Goal: Information Seeking & Learning: Check status

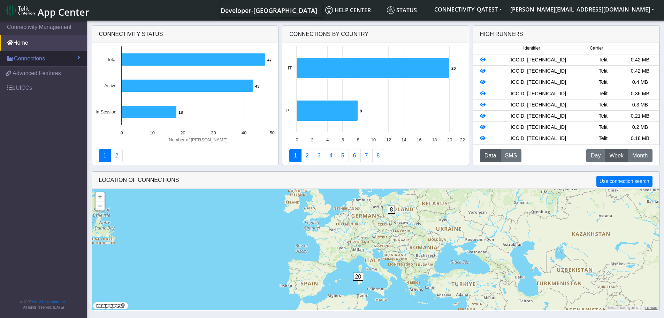
click at [33, 55] on span "Connections" at bounding box center [29, 58] width 31 height 8
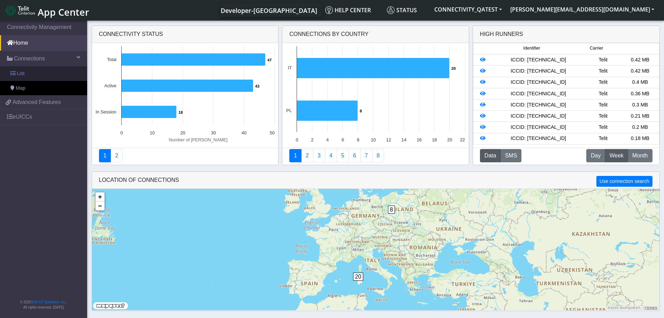
click at [35, 70] on link "List" at bounding box center [43, 73] width 87 height 15
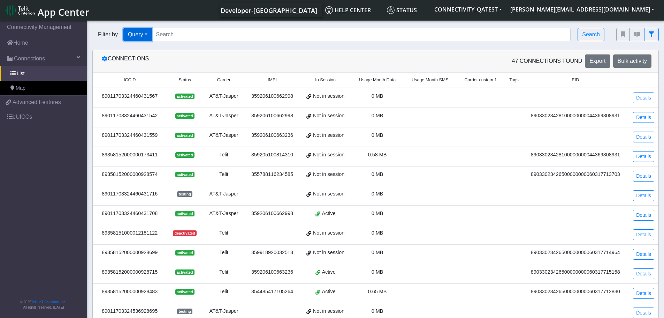
click at [144, 37] on button "Query" at bounding box center [137, 34] width 29 height 13
click at [147, 88] on button "Tags" at bounding box center [151, 83] width 55 height 11
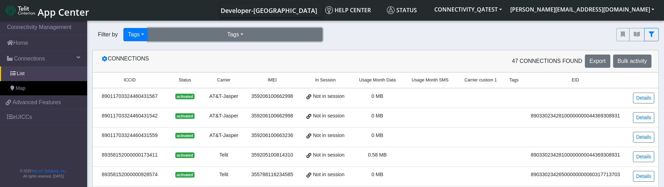
click at [192, 35] on button "Tags" at bounding box center [235, 34] width 174 height 13
click at [191, 52] on button "incompatible-pl (3)" at bounding box center [236, 50] width 174 height 11
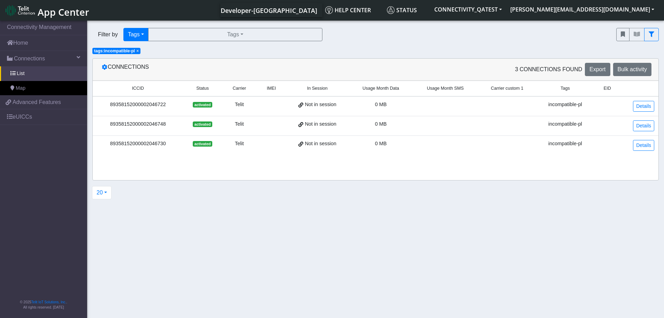
click at [58, 12] on span "App Center" at bounding box center [64, 12] width 52 height 13
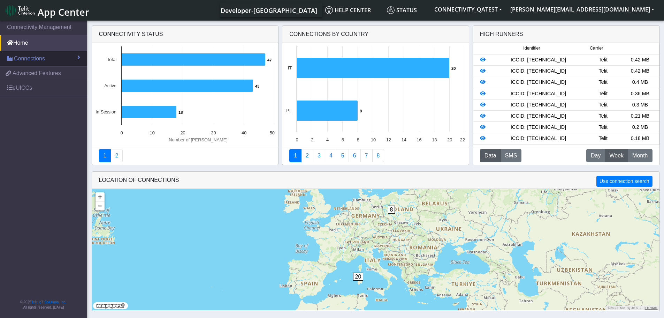
click at [40, 61] on span "Connections" at bounding box center [29, 58] width 31 height 8
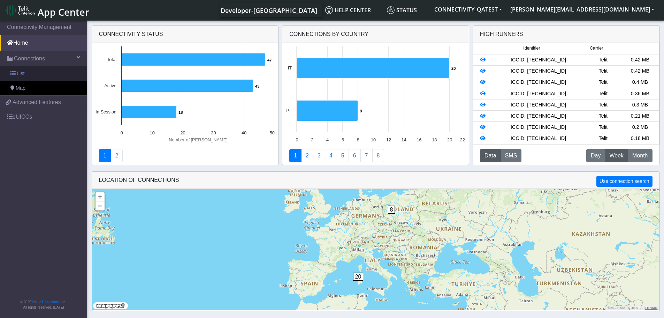
click at [37, 71] on link "List" at bounding box center [43, 73] width 87 height 15
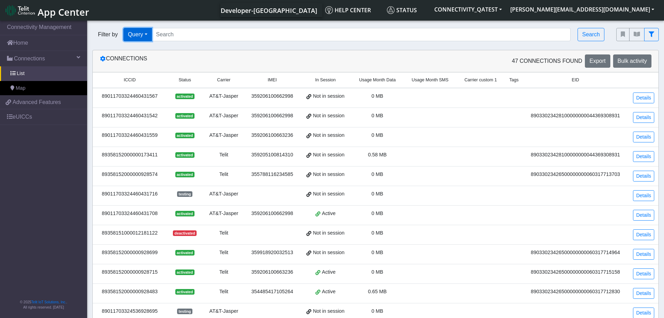
click at [147, 32] on button "Query" at bounding box center [137, 34] width 29 height 13
click at [150, 83] on button "Tags" at bounding box center [151, 83] width 55 height 11
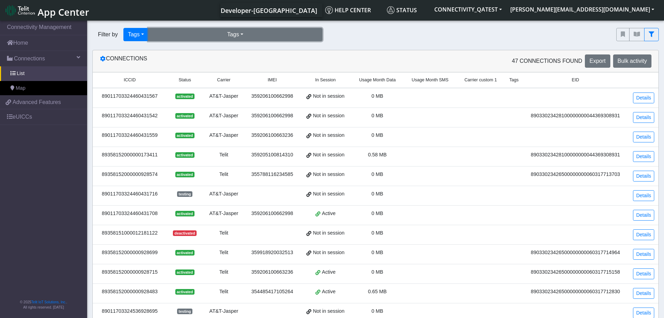
click at [281, 38] on button "Tags" at bounding box center [235, 34] width 174 height 13
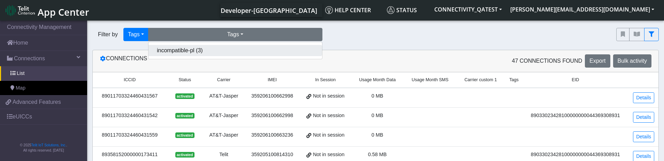
click at [198, 49] on button "incompatible-pl (3)" at bounding box center [236, 50] width 174 height 11
click at [227, 38] on button "Tags" at bounding box center [235, 34] width 174 height 13
click at [190, 49] on button "incompatible-pl (3)" at bounding box center [236, 50] width 174 height 11
click at [255, 31] on button "Tags" at bounding box center [235, 34] width 174 height 13
click at [250, 52] on button "incompatible-pl (3)" at bounding box center [236, 50] width 174 height 11
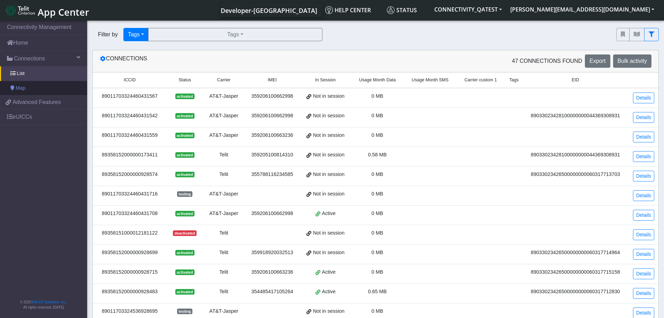
click at [21, 89] on span "Map" at bounding box center [21, 88] width 10 height 8
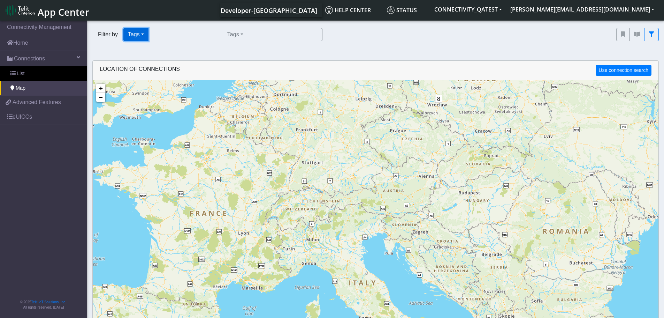
click at [145, 36] on button "Tags" at bounding box center [135, 34] width 25 height 13
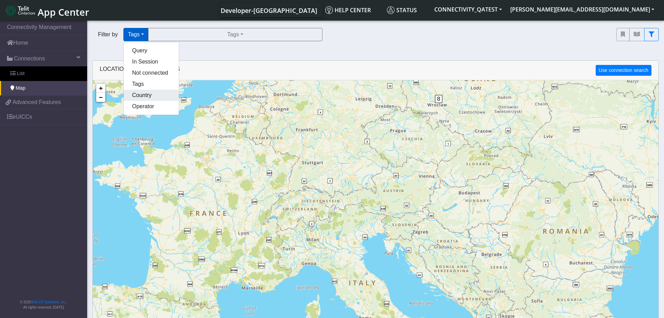
click at [144, 99] on button "Country" at bounding box center [151, 95] width 55 height 11
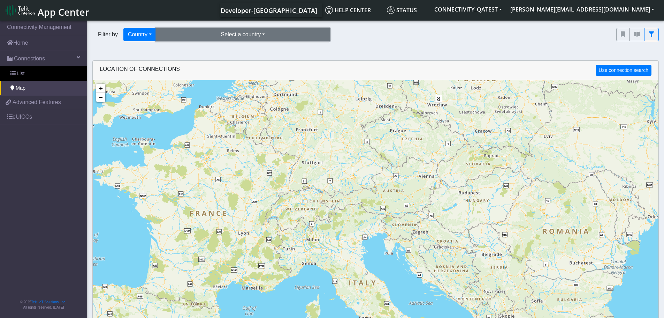
click at [265, 37] on button "Select a country" at bounding box center [243, 34] width 174 height 13
click at [235, 52] on button "Italy (20)" at bounding box center [243, 50] width 174 height 11
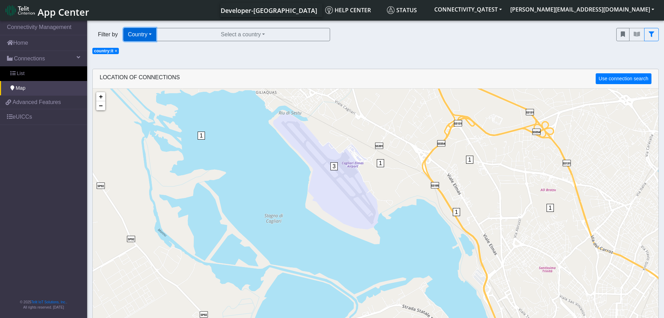
click at [151, 35] on button "Country" at bounding box center [139, 34] width 33 height 13
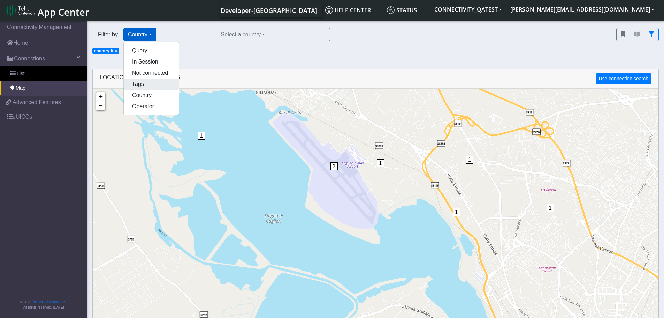
click at [147, 86] on button "Tags" at bounding box center [151, 83] width 55 height 11
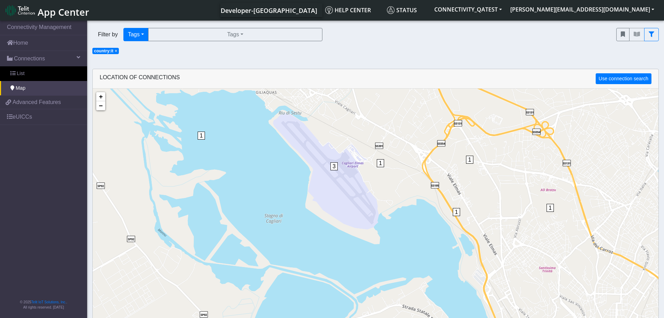
click at [115, 52] on span "×" at bounding box center [116, 50] width 2 height 5
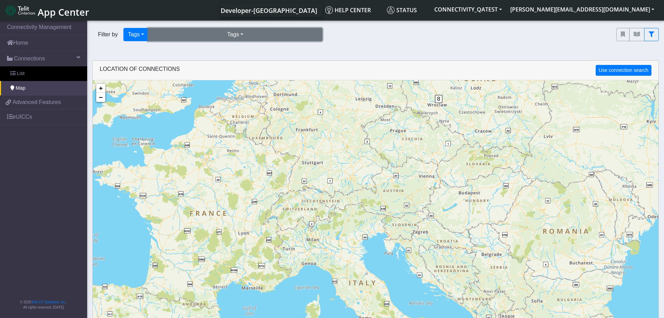
click at [222, 36] on button "Tags" at bounding box center [235, 34] width 174 height 13
click at [204, 54] on button "incompatible-pl (3)" at bounding box center [236, 50] width 174 height 11
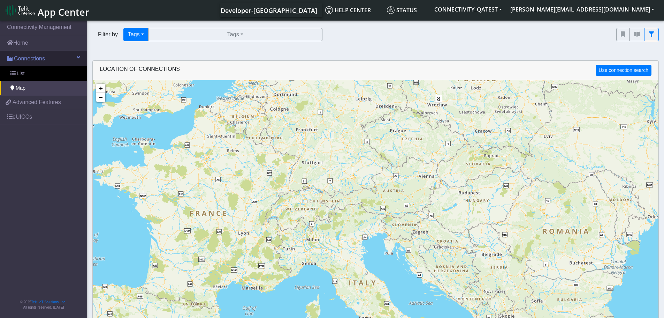
click at [43, 58] on span "Connections" at bounding box center [29, 58] width 31 height 8
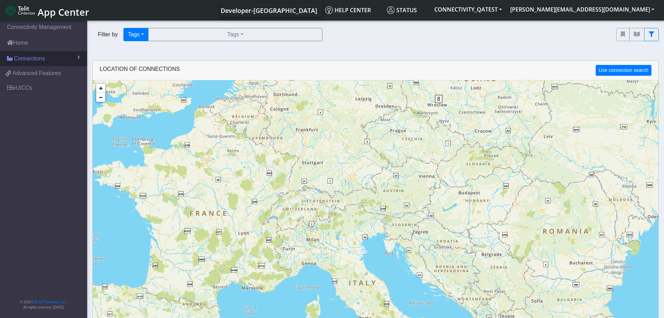
click at [46, 59] on link "Connections" at bounding box center [43, 58] width 87 height 15
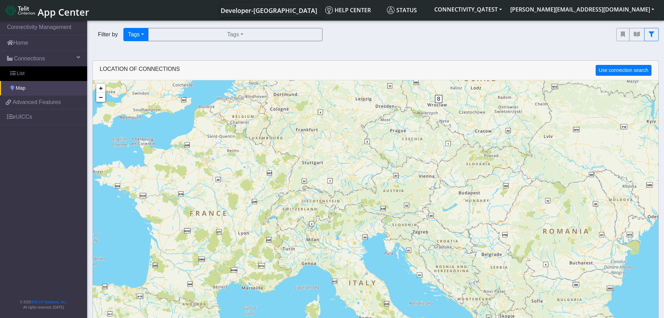
click at [34, 91] on link "Map" at bounding box center [43, 88] width 87 height 15
click at [36, 77] on link "List" at bounding box center [43, 73] width 87 height 15
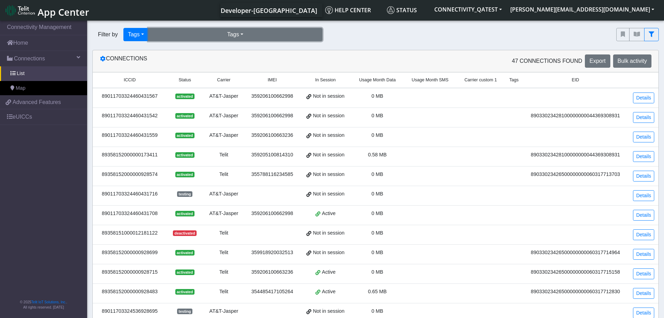
click at [192, 33] on button "Tags" at bounding box center [235, 34] width 174 height 13
click at [188, 51] on button "incompatible-pl (3)" at bounding box center [236, 50] width 174 height 11
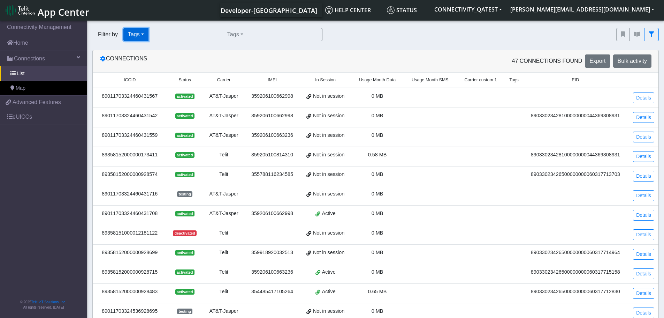
click at [137, 31] on button "Tags" at bounding box center [135, 34] width 25 height 13
click at [134, 49] on button "Query" at bounding box center [151, 50] width 55 height 11
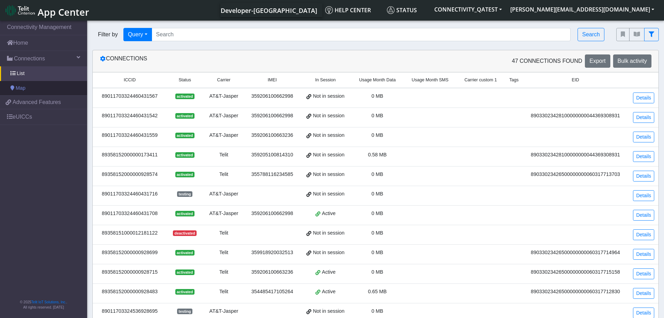
click at [44, 89] on link "Map" at bounding box center [43, 88] width 87 height 15
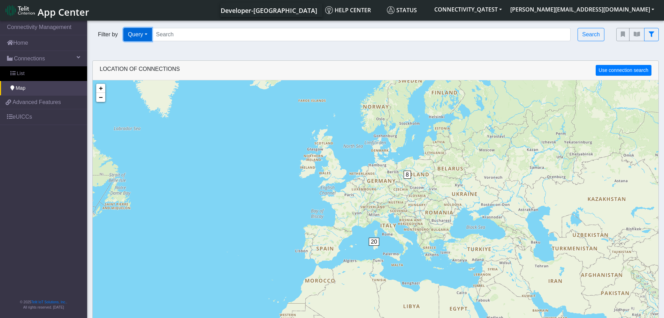
click at [148, 31] on button "Query" at bounding box center [137, 34] width 29 height 13
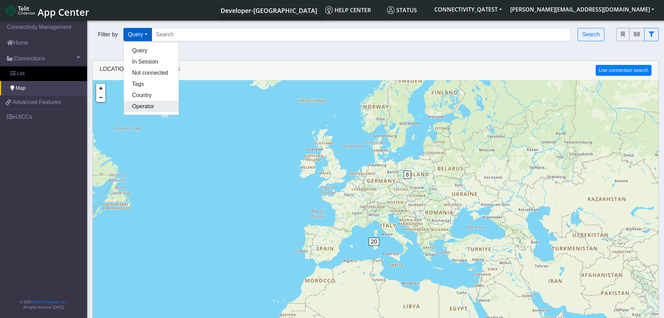
click at [141, 106] on button "Operator" at bounding box center [151, 106] width 55 height 11
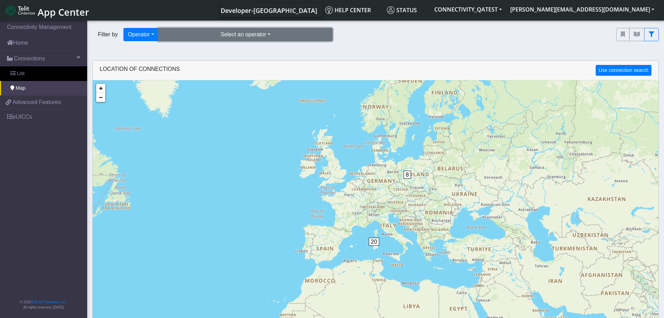
click at [218, 32] on button "Select an operator" at bounding box center [245, 34] width 174 height 13
click at [204, 62] on button "at&t-jasper (9)" at bounding box center [246, 61] width 174 height 11
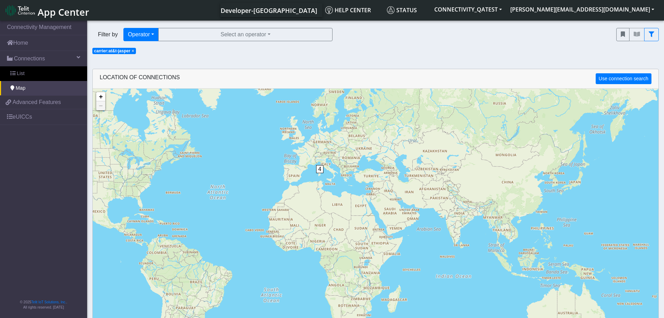
click at [134, 53] on span "×" at bounding box center [133, 50] width 2 height 5
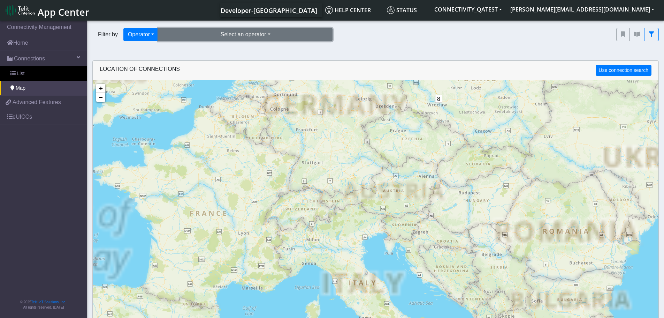
click at [263, 34] on button "Select an operator" at bounding box center [245, 34] width 174 height 13
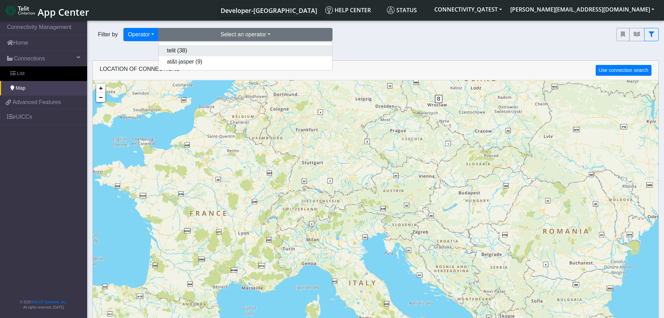
click at [248, 48] on button "telit (38)" at bounding box center [246, 50] width 174 height 11
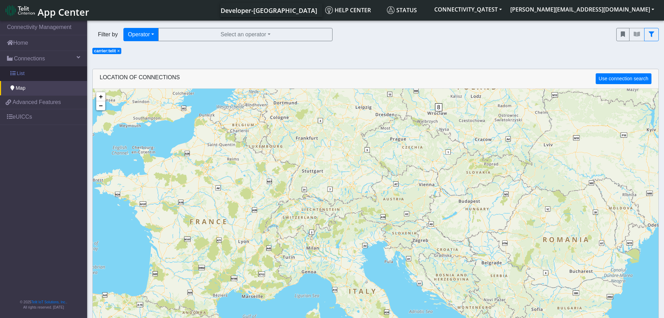
click at [27, 76] on link "List" at bounding box center [43, 73] width 87 height 15
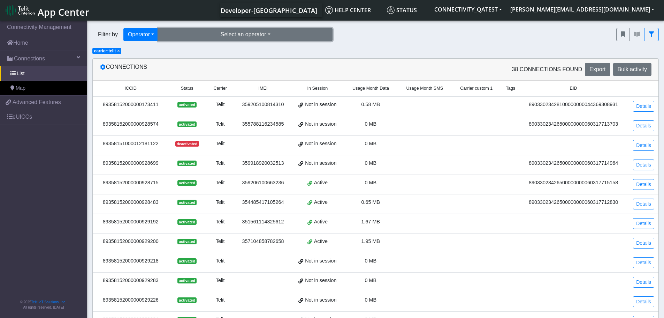
click at [206, 34] on button "Select an operator" at bounding box center [245, 34] width 174 height 13
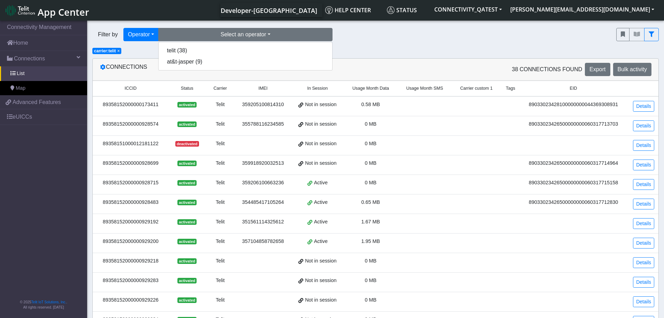
click at [119, 50] on span "×" at bounding box center [119, 50] width 2 height 5
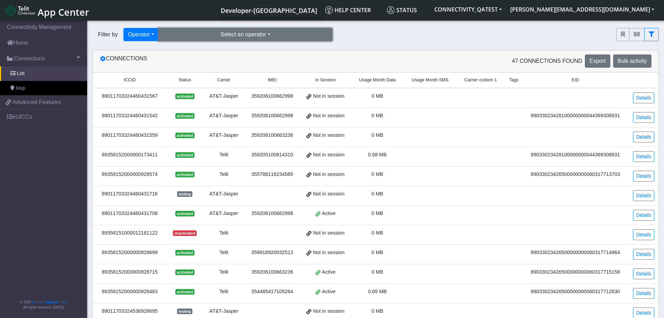
click at [211, 34] on button "Select an operator" at bounding box center [245, 34] width 174 height 13
click at [200, 52] on button "telit (38)" at bounding box center [246, 50] width 174 height 11
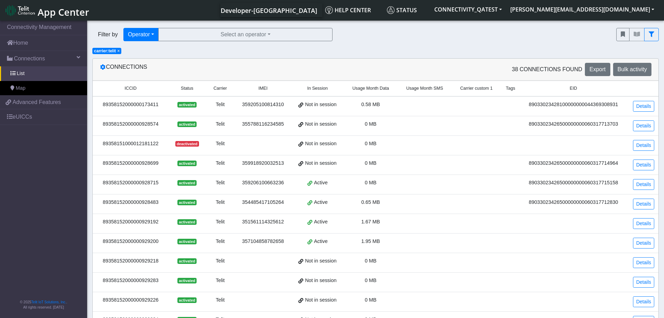
click at [120, 53] on span "×" at bounding box center [119, 50] width 2 height 5
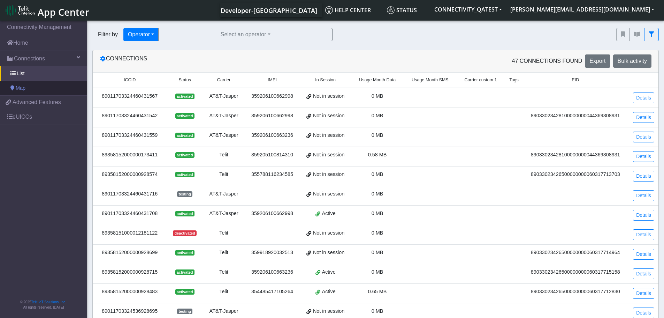
click at [48, 88] on link "Map" at bounding box center [43, 88] width 87 height 15
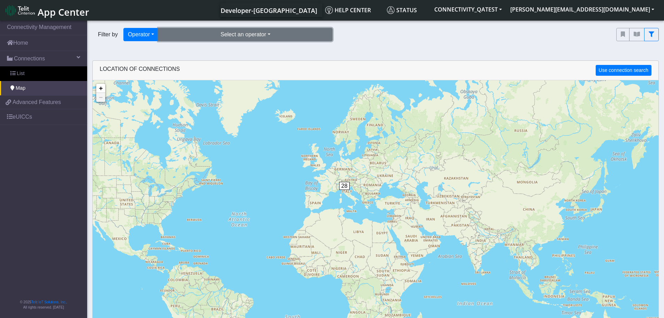
click at [271, 33] on button "Select an operator" at bounding box center [245, 34] width 174 height 13
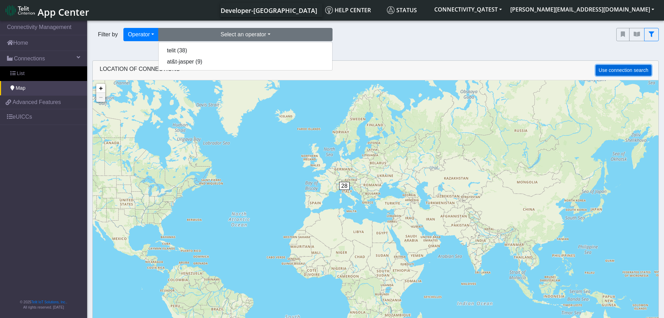
click at [634, 69] on button "Use connection search" at bounding box center [624, 70] width 56 height 11
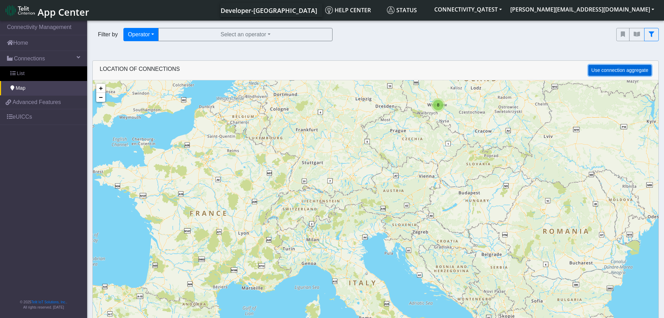
click at [615, 70] on button "Use connection aggregate" at bounding box center [620, 70] width 63 height 11
click at [611, 73] on button "Use connection search" at bounding box center [624, 70] width 56 height 11
click at [609, 68] on button "Use connection aggregate" at bounding box center [620, 70] width 63 height 11
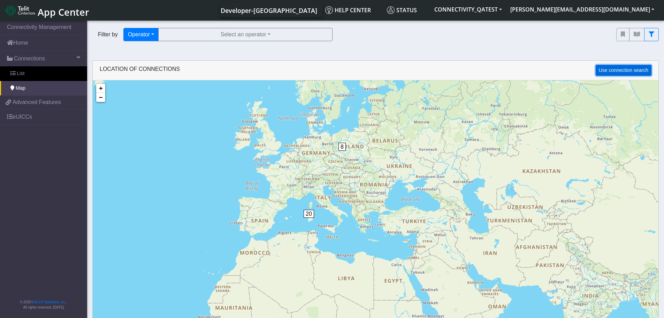
click at [625, 74] on button "Use connection search" at bounding box center [624, 70] width 56 height 11
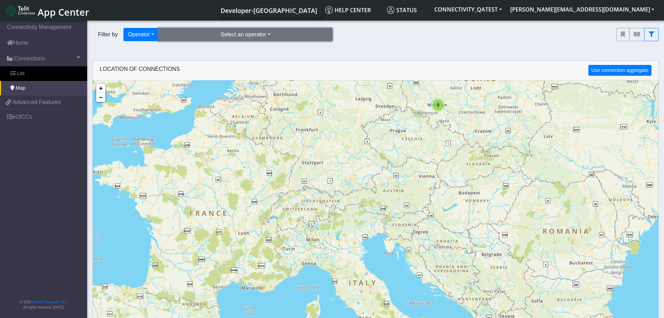
click at [199, 30] on button "Select an operator" at bounding box center [245, 34] width 174 height 13
click at [190, 45] on button "telit (38)" at bounding box center [246, 50] width 174 height 11
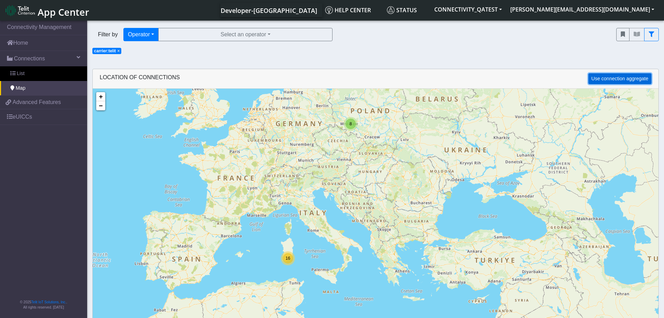
click at [610, 83] on button "Use connection aggregate" at bounding box center [620, 78] width 63 height 11
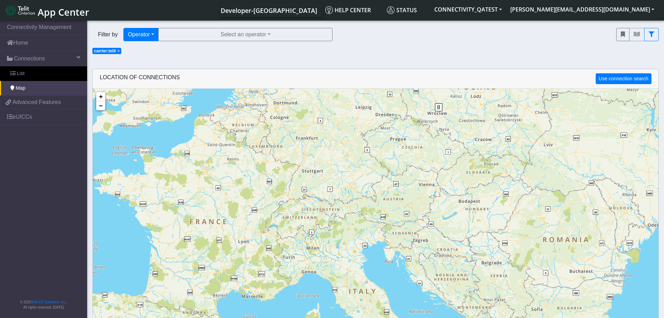
click at [120, 50] on span "×" at bounding box center [119, 50] width 2 height 5
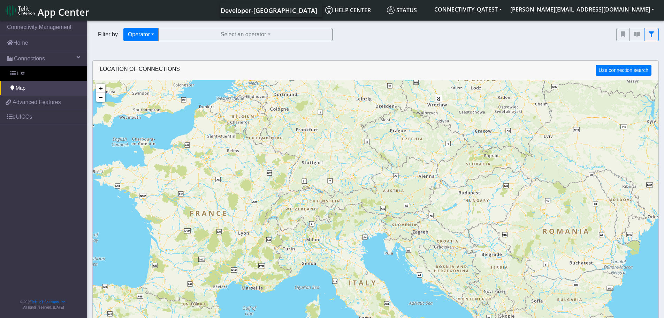
click at [50, 13] on span "App Center" at bounding box center [64, 12] width 52 height 13
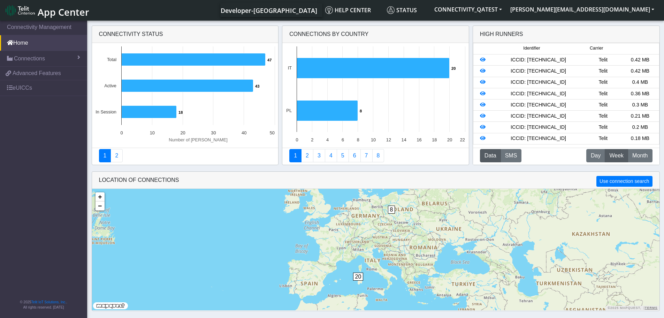
click at [73, 15] on span "App Center" at bounding box center [64, 12] width 52 height 13
click at [29, 58] on span "Connections" at bounding box center [29, 58] width 31 height 8
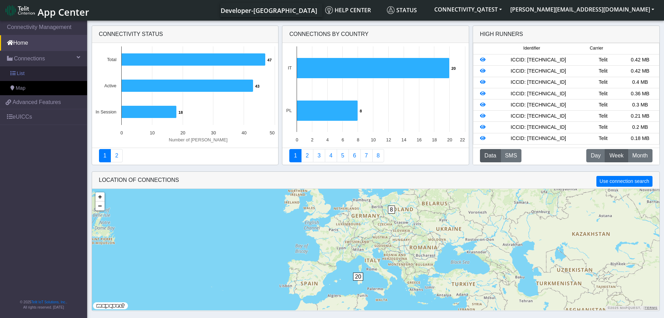
click at [20, 75] on span "List" at bounding box center [21, 74] width 8 height 8
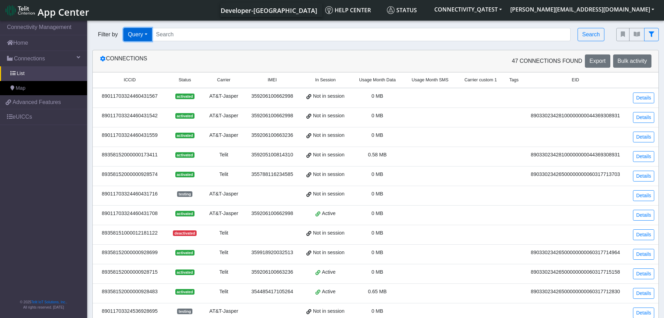
click at [146, 38] on button "Query" at bounding box center [137, 34] width 29 height 13
click at [152, 87] on button "Tags" at bounding box center [151, 83] width 55 height 11
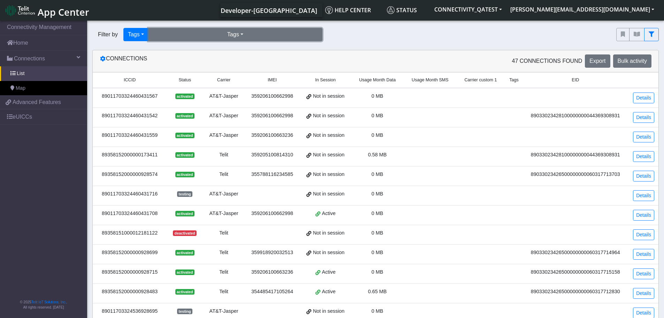
click at [225, 36] on button "Tags" at bounding box center [235, 34] width 174 height 13
click at [32, 72] on link "List" at bounding box center [43, 73] width 87 height 15
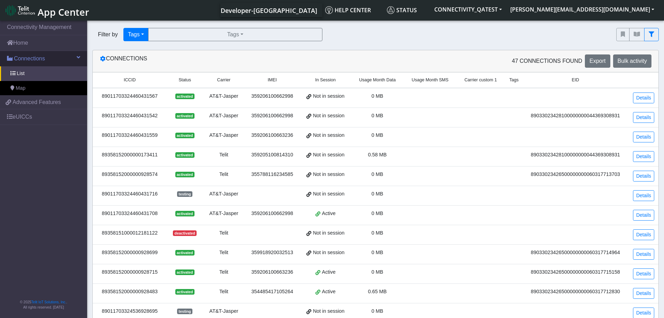
click at [33, 59] on span "Connections" at bounding box center [29, 58] width 31 height 8
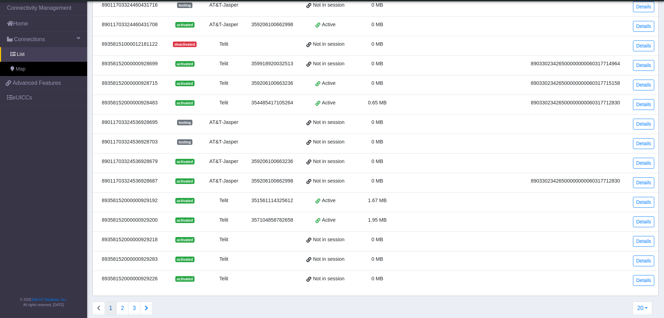
scroll to position [177, 0]
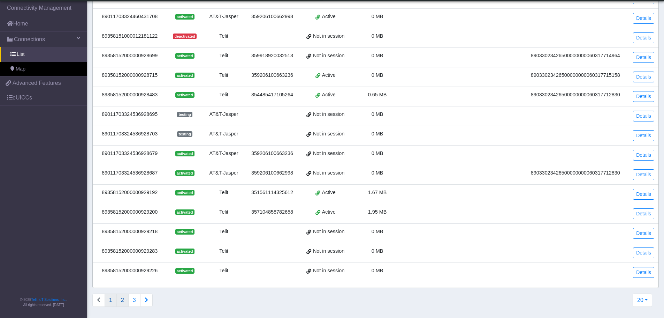
click at [125, 303] on button "2" at bounding box center [122, 299] width 12 height 13
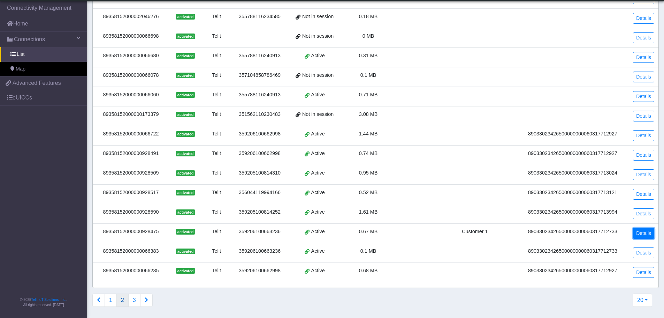
click at [650, 233] on link "Details" at bounding box center [643, 233] width 21 height 11
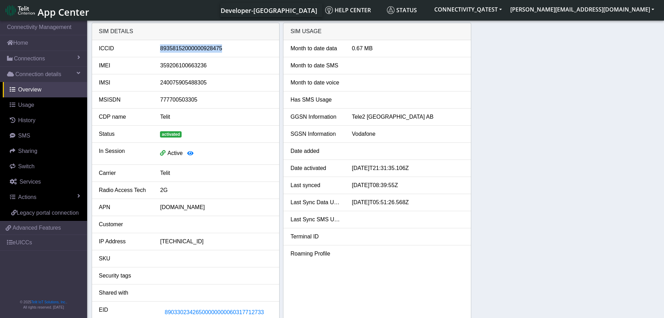
drag, startPoint x: 227, startPoint y: 51, endPoint x: 157, endPoint y: 51, distance: 70.8
click at [157, 51] on div "89358152000000928475" at bounding box center [216, 48] width 123 height 8
copy div "89358152000000928475"
click at [34, 59] on span "Connections" at bounding box center [29, 58] width 31 height 8
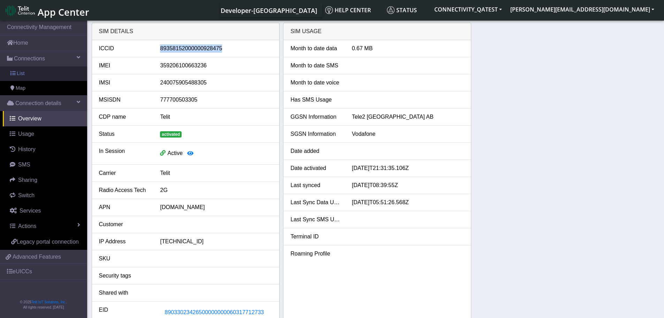
click at [27, 74] on link "List" at bounding box center [43, 73] width 87 height 15
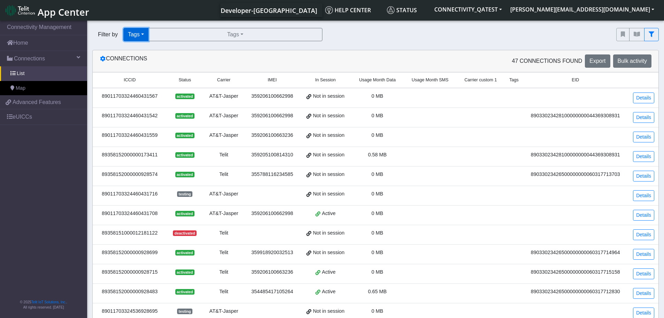
click at [137, 39] on button "Tags" at bounding box center [135, 34] width 25 height 13
click at [139, 51] on button "Query" at bounding box center [151, 50] width 55 height 11
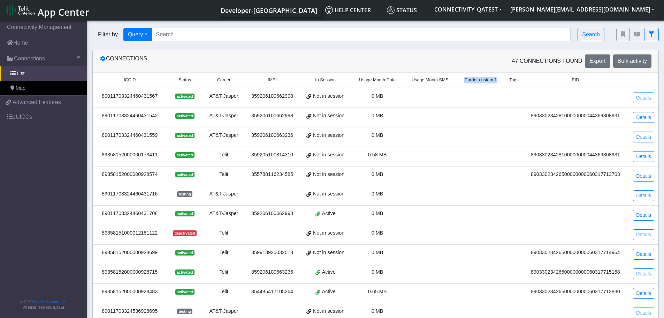
drag, startPoint x: 498, startPoint y: 80, endPoint x: 465, endPoint y: 81, distance: 32.8
click at [465, 80] on small "Carrier custom 1" at bounding box center [481, 80] width 34 height 7
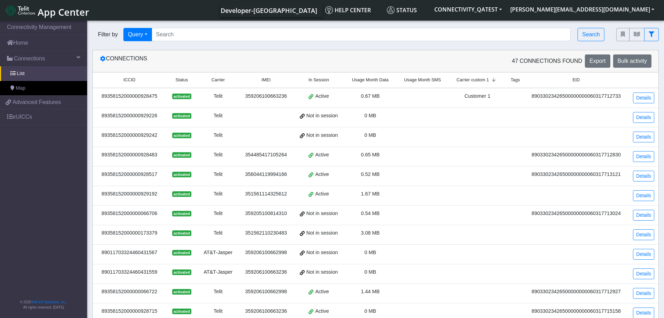
click at [132, 96] on div "89358152000000928475" at bounding box center [129, 96] width 65 height 8
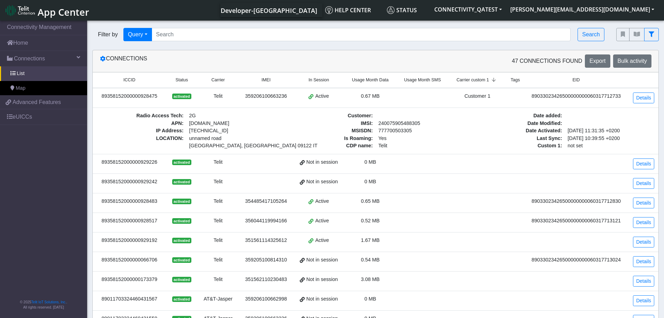
drag, startPoint x: 135, startPoint y: 99, endPoint x: 108, endPoint y: 98, distance: 26.5
click at [108, 98] on td "89358152000000928475" at bounding box center [129, 98] width 73 height 20
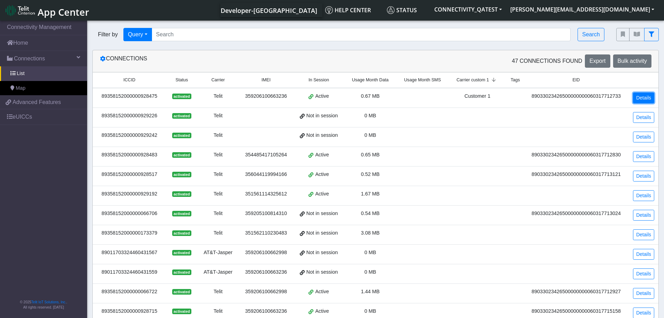
click at [647, 100] on link "Details" at bounding box center [643, 97] width 21 height 11
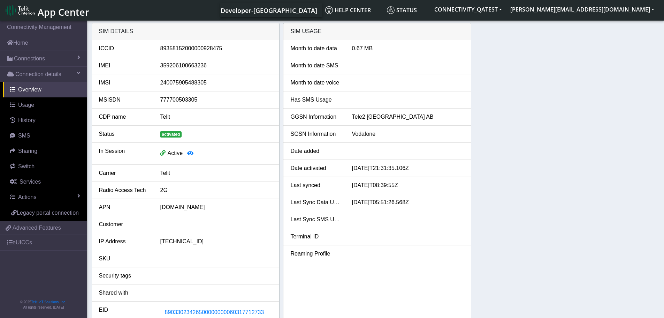
click at [66, 8] on span "App Center" at bounding box center [64, 12] width 52 height 13
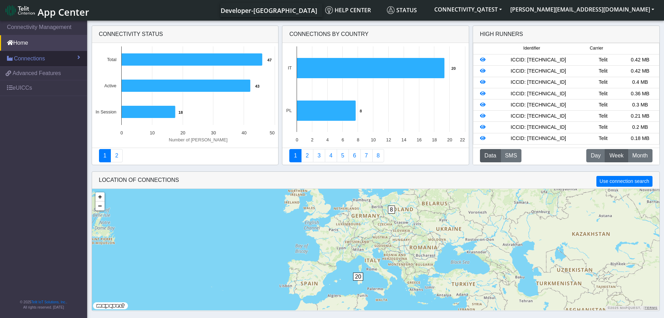
click at [29, 63] on link "Connections" at bounding box center [43, 58] width 87 height 15
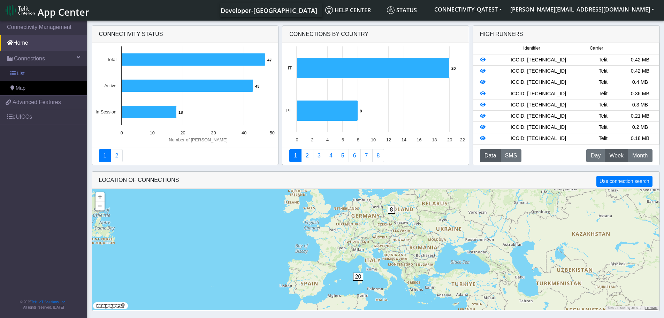
click at [28, 73] on link "List" at bounding box center [43, 73] width 87 height 15
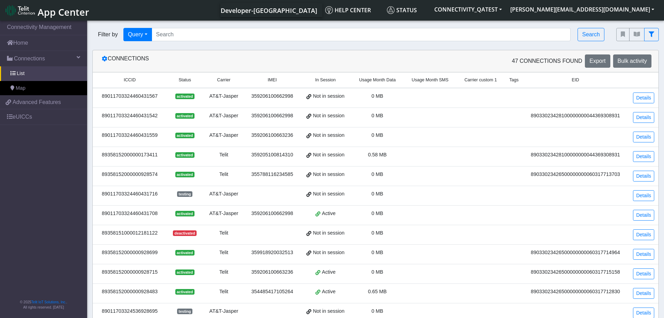
click at [482, 77] on span "Carrier custom 1" at bounding box center [480, 80] width 32 height 7
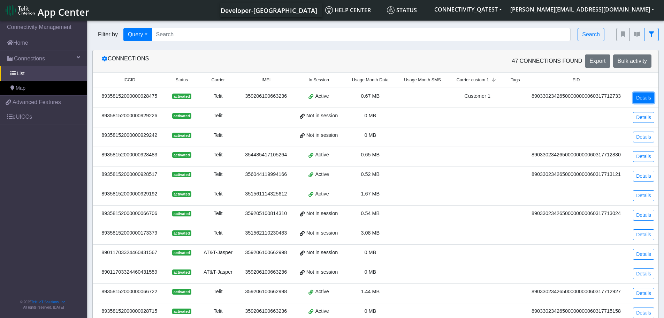
click at [645, 99] on link "Details" at bounding box center [643, 97] width 21 height 11
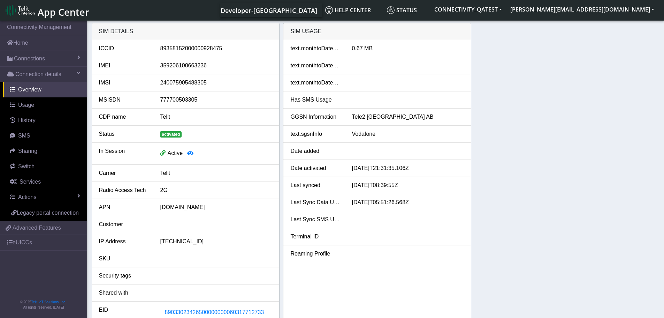
click at [43, 15] on span "App Center" at bounding box center [64, 12] width 52 height 13
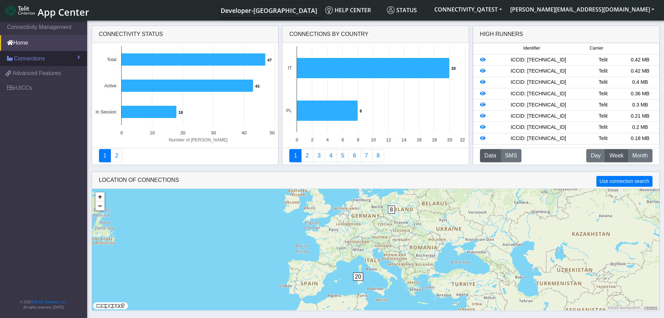
click at [36, 63] on link "Connections" at bounding box center [43, 58] width 87 height 15
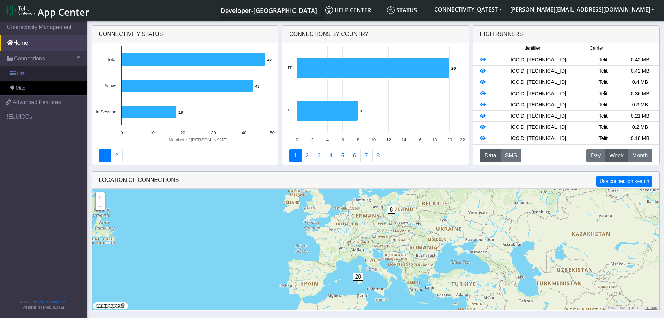
click at [29, 74] on link "List" at bounding box center [43, 73] width 87 height 15
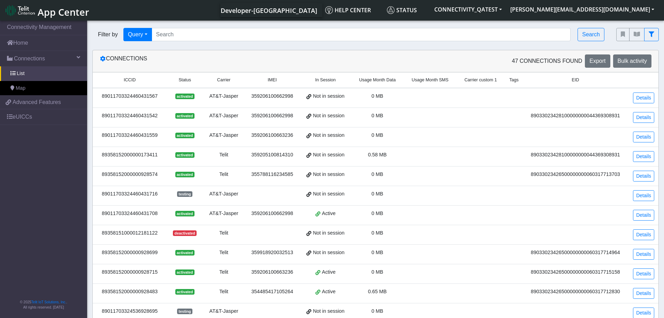
click at [486, 83] on span "Carrier custom 1" at bounding box center [480, 80] width 32 height 7
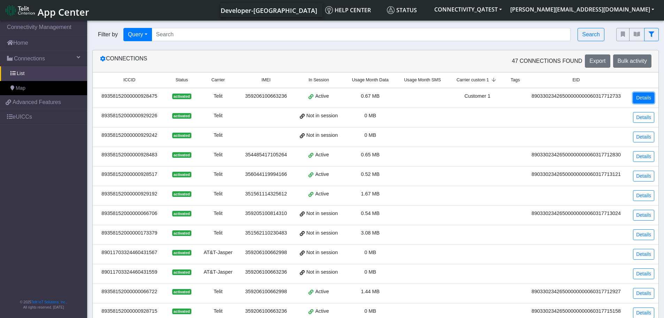
click at [644, 98] on link "Details" at bounding box center [643, 97] width 21 height 11
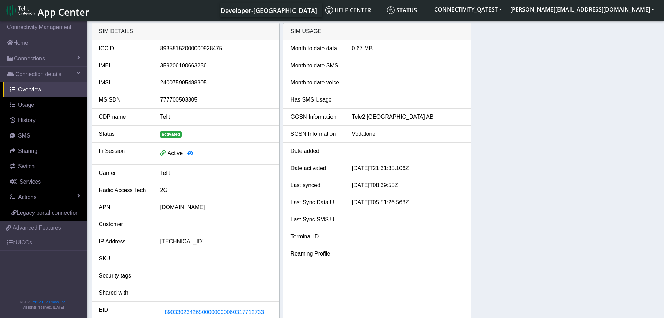
click at [52, 11] on span "App Center" at bounding box center [64, 12] width 52 height 13
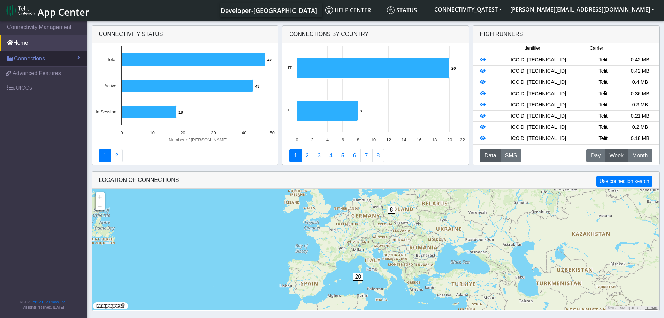
click at [61, 60] on link "Connections" at bounding box center [43, 58] width 87 height 15
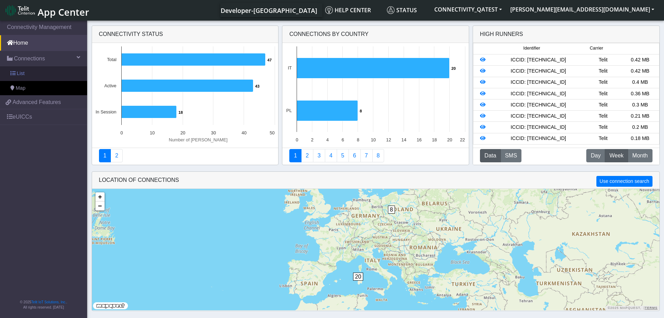
click at [35, 78] on link "List" at bounding box center [43, 73] width 87 height 15
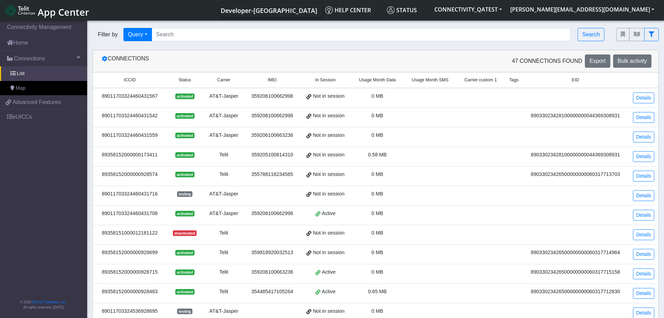
click at [494, 81] on span "Carrier custom 1" at bounding box center [480, 80] width 32 height 7
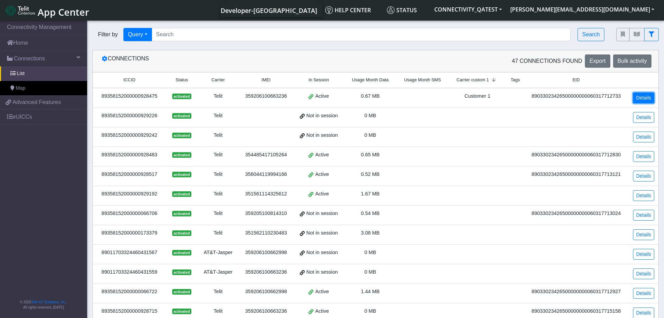
click at [646, 98] on link "Details" at bounding box center [643, 97] width 21 height 11
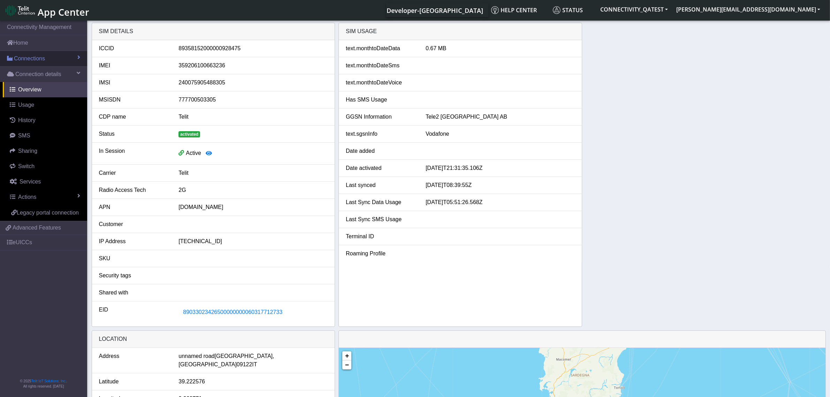
click at [30, 60] on span "Connections" at bounding box center [29, 58] width 31 height 8
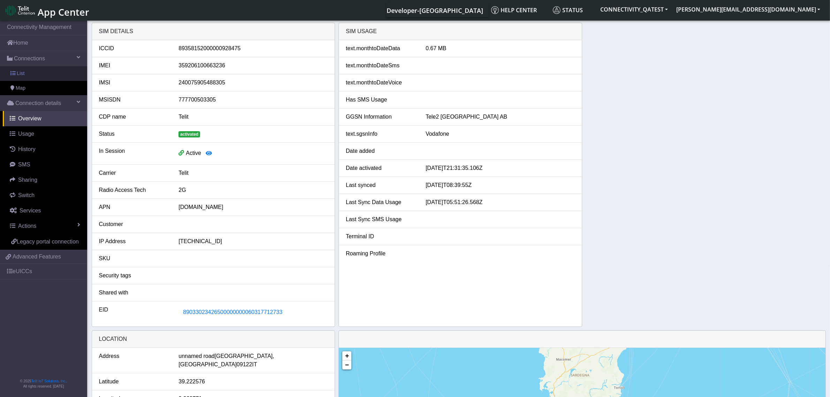
click at [27, 77] on link "List" at bounding box center [43, 73] width 87 height 15
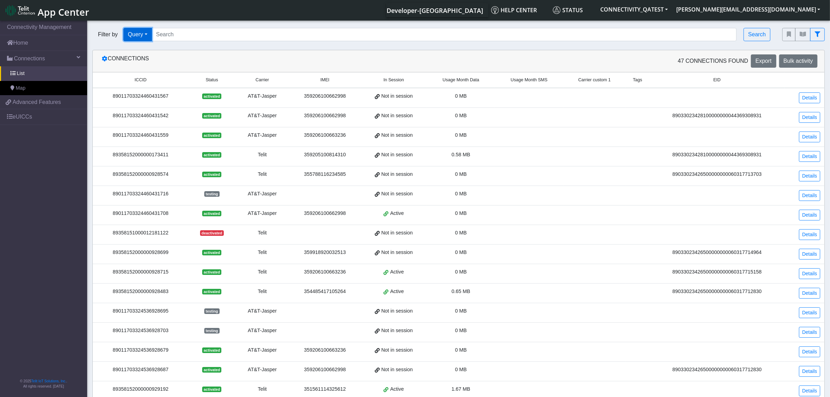
click at [145, 36] on button "Query" at bounding box center [137, 34] width 29 height 13
click at [144, 86] on button "Tags" at bounding box center [151, 83] width 55 height 11
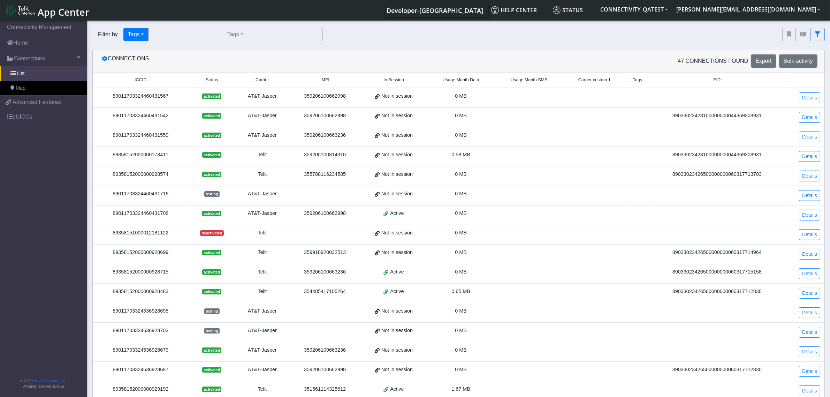
click at [53, 17] on span "App Center" at bounding box center [64, 12] width 52 height 13
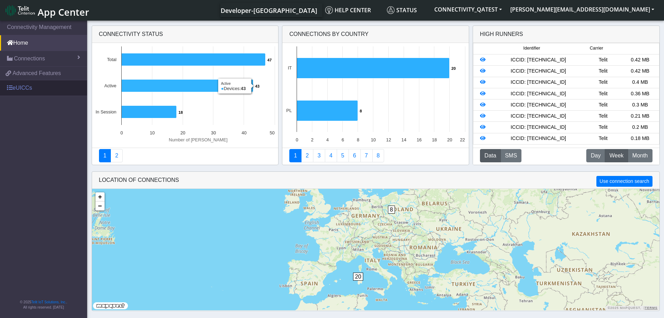
click at [32, 86] on link "eUICCs" at bounding box center [43, 87] width 87 height 15
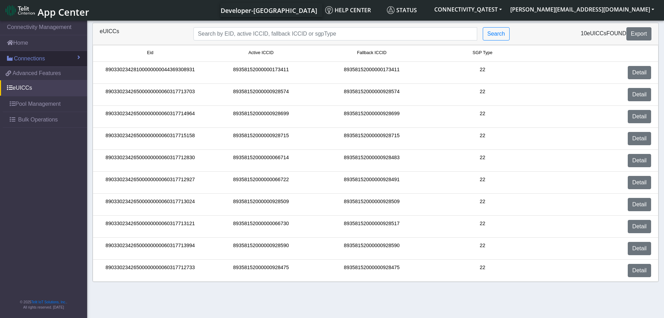
click at [32, 62] on span "Connections" at bounding box center [29, 58] width 31 height 8
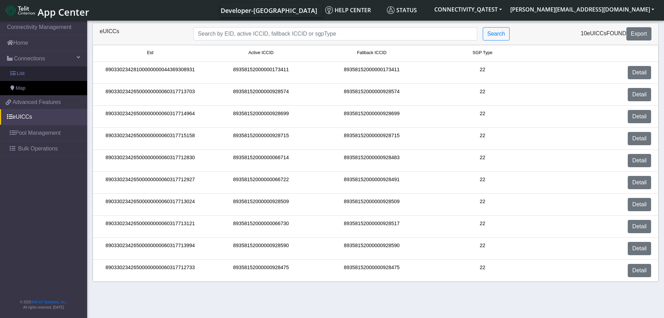
click at [29, 70] on link "List" at bounding box center [43, 73] width 87 height 15
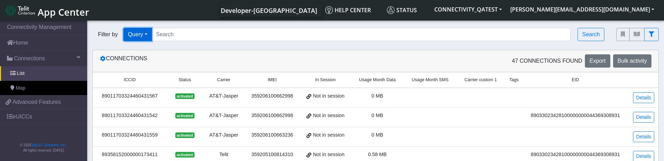
click at [146, 34] on button "Query" at bounding box center [137, 34] width 29 height 13
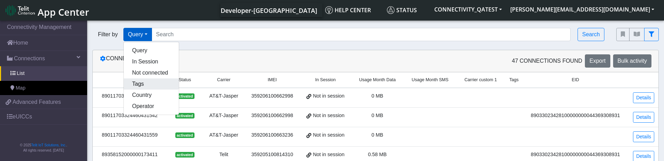
click at [144, 89] on button "Tags" at bounding box center [151, 83] width 55 height 11
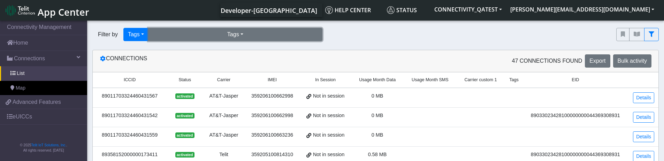
click at [223, 35] on button "Tags" at bounding box center [235, 34] width 174 height 13
click at [213, 50] on button "incompatible-pl (3)" at bounding box center [236, 50] width 174 height 11
click at [237, 33] on button "Tags" at bounding box center [235, 34] width 174 height 13
click at [226, 49] on button "incompatible-pl (3)" at bounding box center [236, 50] width 174 height 11
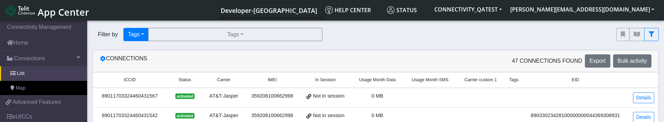
click at [57, 9] on span "App Center" at bounding box center [64, 12] width 52 height 13
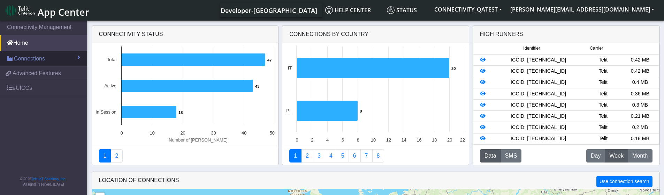
click at [47, 59] on link "Connections" at bounding box center [43, 58] width 87 height 15
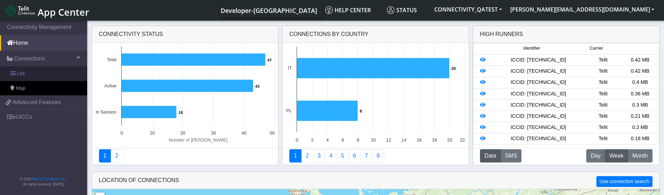
click at [43, 72] on link "List" at bounding box center [43, 73] width 87 height 15
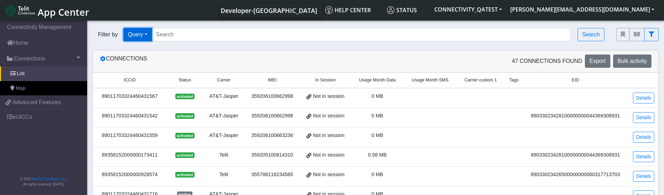
click at [149, 31] on button "Query" at bounding box center [137, 34] width 29 height 13
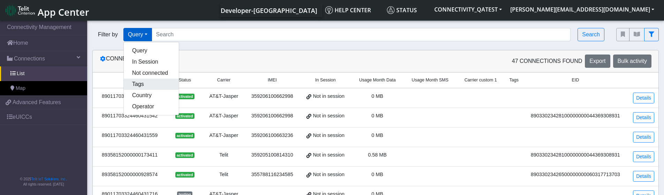
click at [137, 85] on button "Tags" at bounding box center [151, 83] width 55 height 11
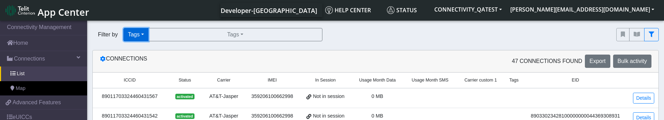
click at [136, 32] on button "Tags" at bounding box center [135, 34] width 25 height 13
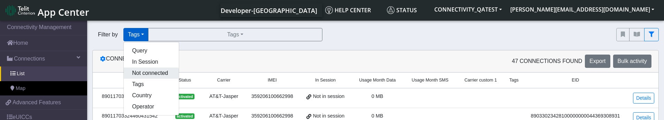
click at [141, 73] on button "Not connected" at bounding box center [151, 72] width 55 height 11
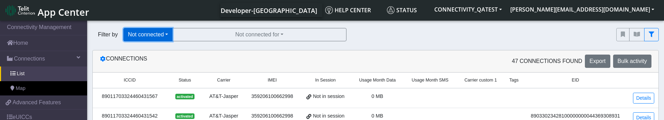
click at [141, 34] on button "Not connected" at bounding box center [147, 34] width 49 height 13
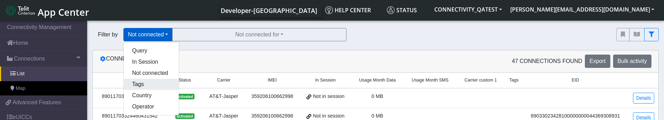
click at [138, 81] on button "Tags" at bounding box center [151, 83] width 55 height 11
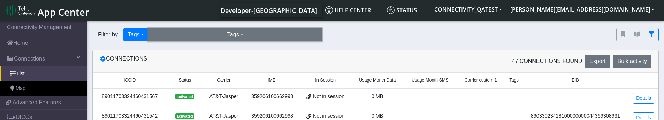
click at [224, 38] on button "Tags" at bounding box center [235, 34] width 174 height 13
click at [217, 51] on button "incompatible-pl (3)" at bounding box center [236, 50] width 174 height 11
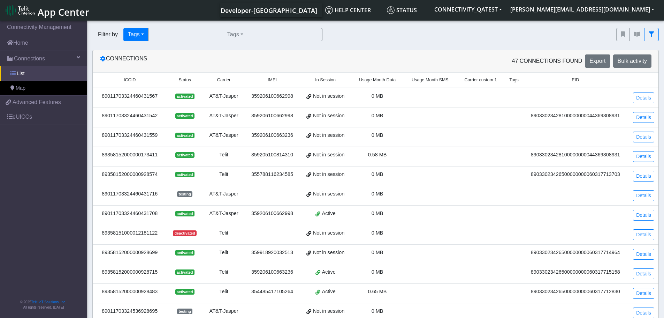
click at [35, 76] on link "List" at bounding box center [43, 73] width 87 height 15
click at [481, 81] on span "Carrier custom 1" at bounding box center [480, 80] width 32 height 7
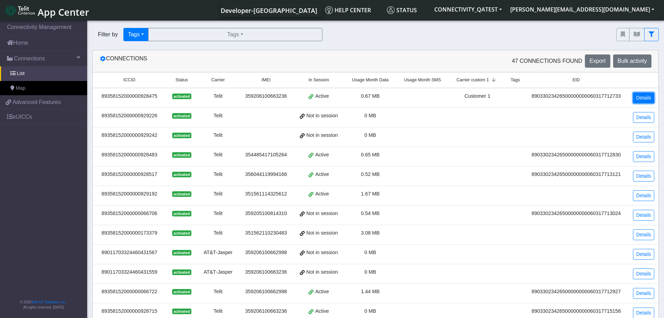
click at [645, 97] on link "Details" at bounding box center [643, 97] width 21 height 11
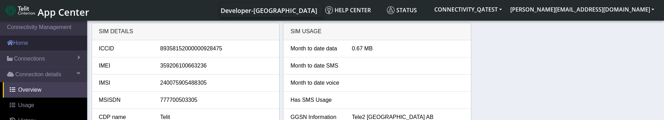
click at [30, 49] on link "Home" at bounding box center [43, 42] width 87 height 15
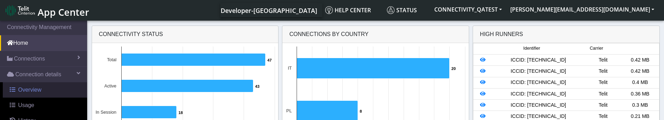
click at [36, 93] on link "Overview" at bounding box center [45, 89] width 84 height 15
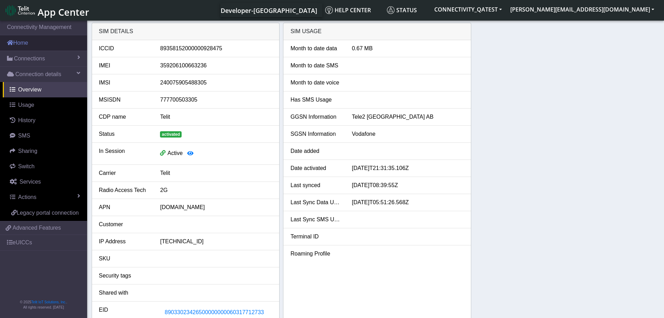
drag, startPoint x: 569, startPoint y: 120, endPoint x: 17, endPoint y: 41, distance: 557.9
click at [17, 41] on link "Home" at bounding box center [43, 42] width 87 height 15
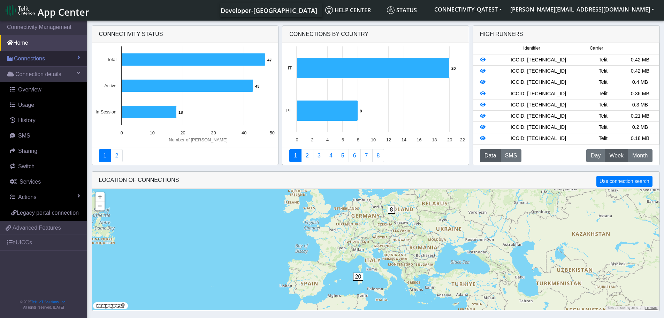
click at [25, 60] on span "Connections" at bounding box center [29, 58] width 31 height 8
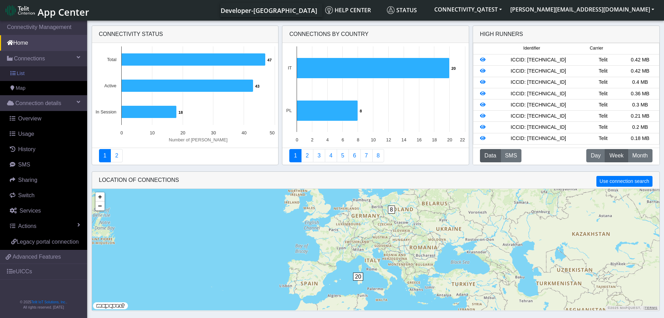
click at [21, 72] on span "List" at bounding box center [21, 74] width 8 height 8
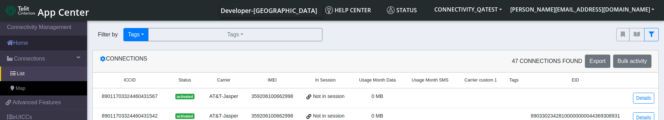
click at [23, 46] on link "Home" at bounding box center [43, 42] width 87 height 15
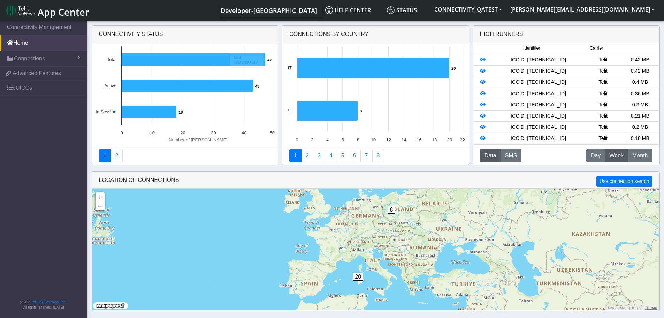
click at [56, 10] on span "App Center" at bounding box center [64, 12] width 52 height 13
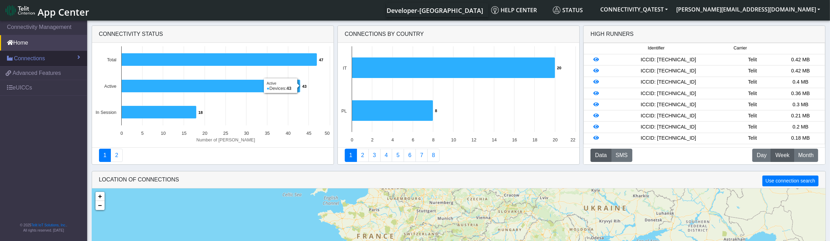
click at [40, 56] on span "Connections" at bounding box center [29, 58] width 31 height 8
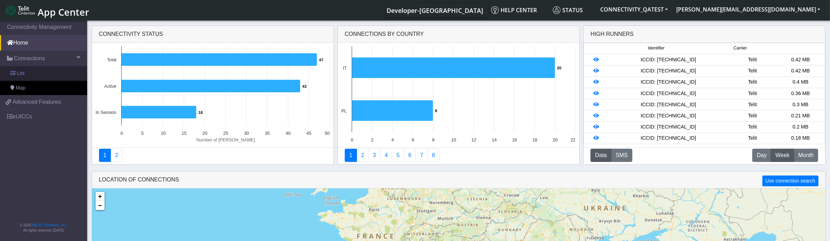
click at [36, 73] on link "List" at bounding box center [43, 73] width 87 height 15
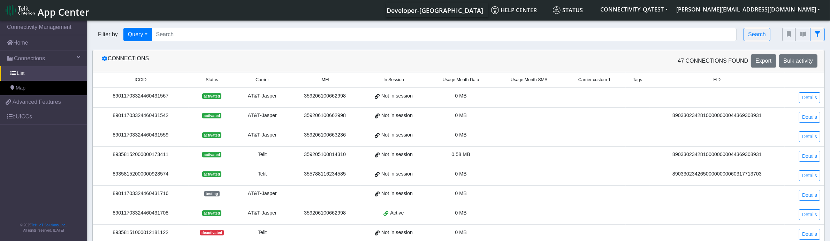
click at [586, 81] on span "Carrier custom 1" at bounding box center [594, 80] width 32 height 7
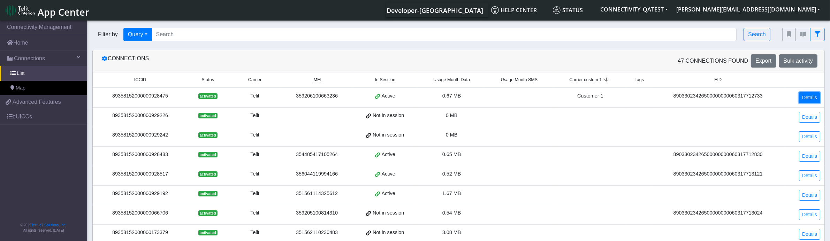
click at [809, 96] on link "Details" at bounding box center [809, 97] width 21 height 11
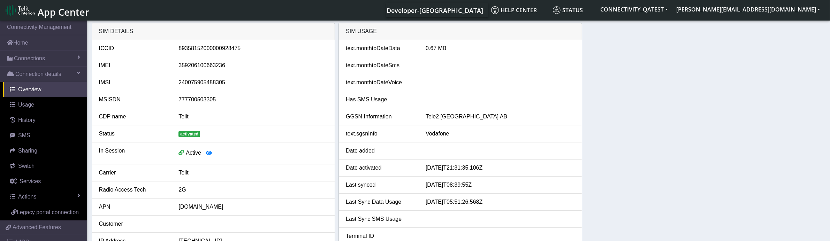
click at [37, 9] on link "App Center" at bounding box center [47, 10] width 83 height 15
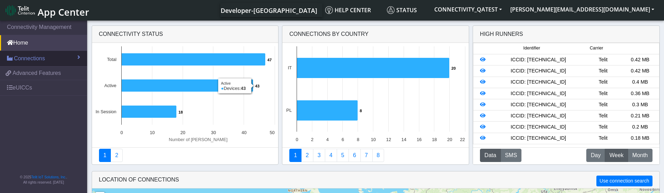
click at [17, 58] on span "Connections" at bounding box center [29, 58] width 31 height 8
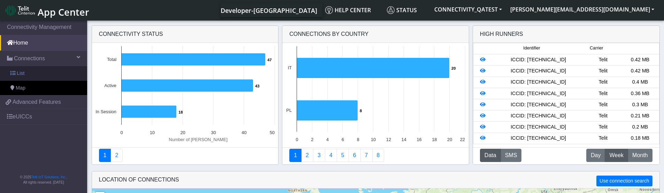
click at [18, 72] on span "List" at bounding box center [21, 74] width 8 height 8
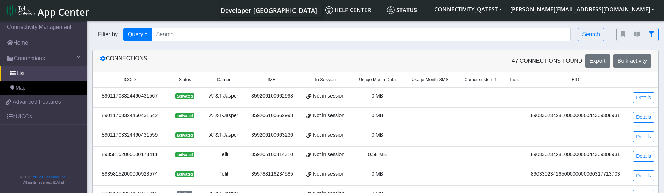
click at [479, 83] on span "Carrier custom 1" at bounding box center [480, 80] width 32 height 7
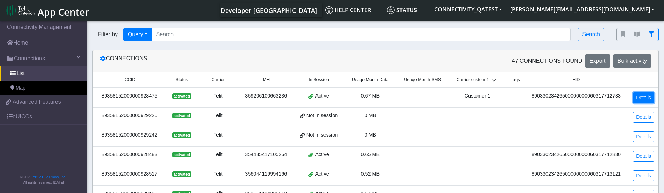
click at [646, 98] on link "Details" at bounding box center [643, 97] width 21 height 11
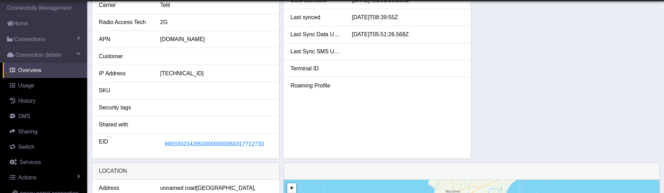
scroll to position [174, 0]
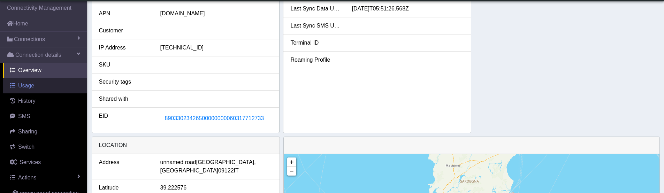
click at [29, 84] on span "Usage" at bounding box center [26, 86] width 16 height 6
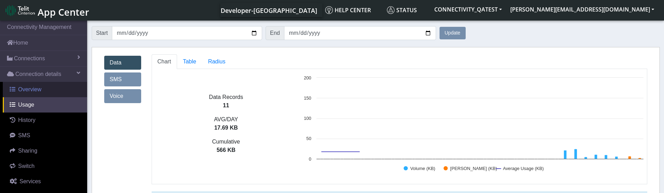
click at [28, 89] on span "Overview" at bounding box center [29, 89] width 23 height 6
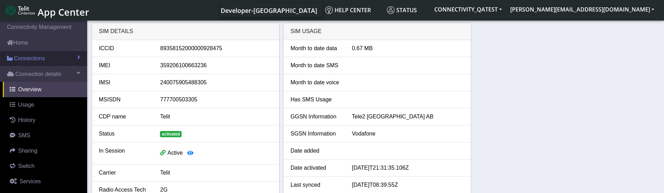
click at [31, 61] on span "Connections" at bounding box center [29, 58] width 31 height 8
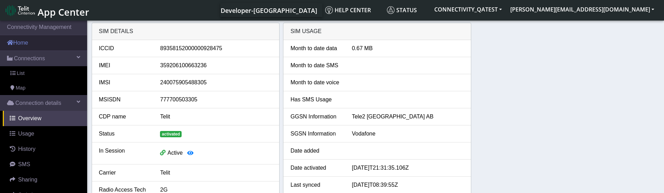
click at [25, 46] on link "Home" at bounding box center [43, 42] width 87 height 15
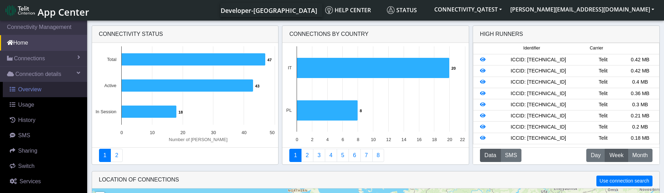
click at [34, 90] on span "Overview" at bounding box center [29, 89] width 23 height 6
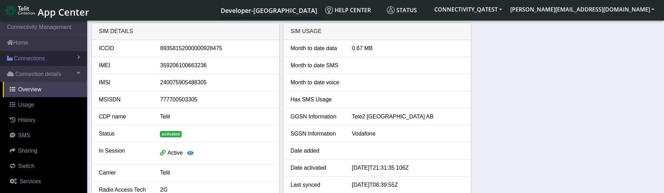
click at [33, 58] on span "Connections" at bounding box center [29, 58] width 31 height 8
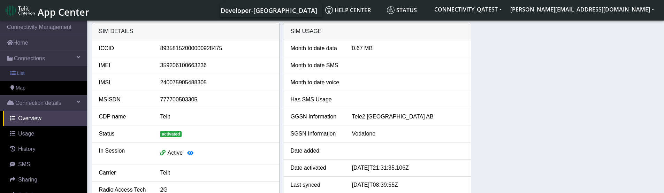
click at [33, 69] on link "List" at bounding box center [43, 73] width 87 height 15
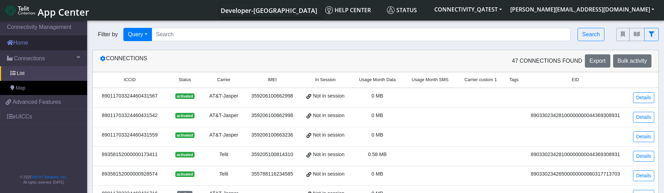
click at [25, 41] on link "Home" at bounding box center [43, 42] width 87 height 15
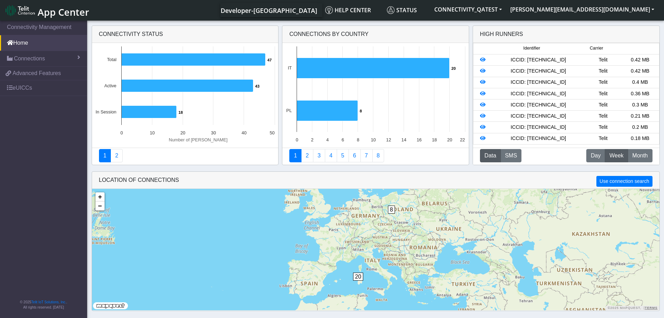
click at [42, 14] on span "App Center" at bounding box center [64, 12] width 52 height 13
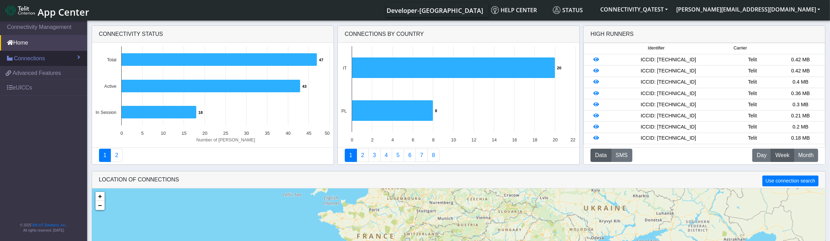
click at [29, 56] on span "Connections" at bounding box center [29, 58] width 31 height 8
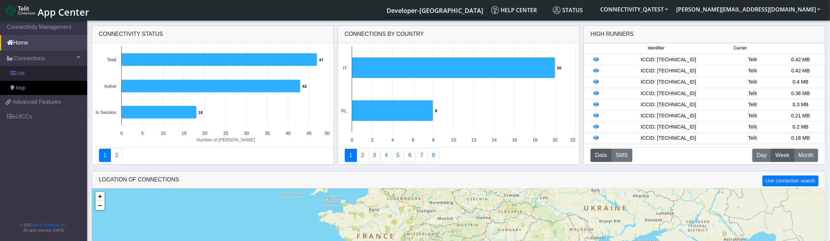
click at [23, 75] on span "List" at bounding box center [21, 74] width 8 height 8
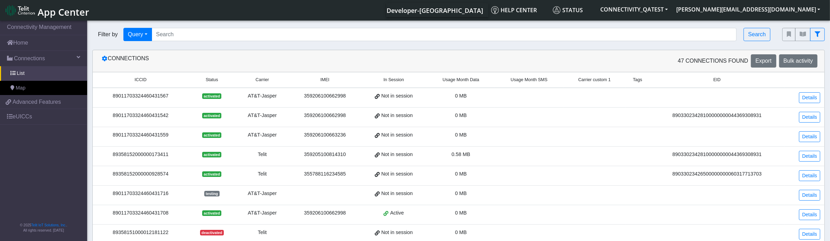
click at [598, 81] on span "Carrier custom 1" at bounding box center [594, 80] width 32 height 7
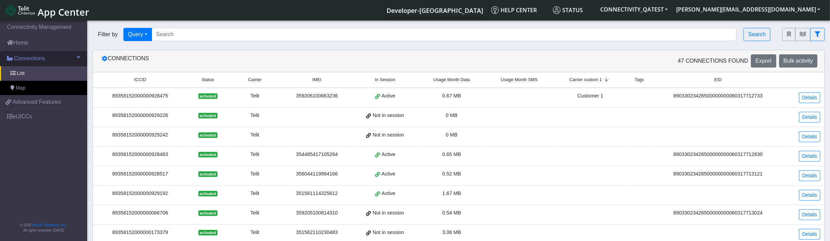
click at [27, 60] on span "Connections" at bounding box center [29, 58] width 31 height 8
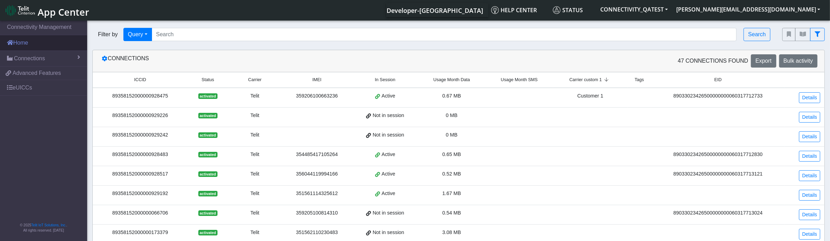
click at [23, 46] on link "Home" at bounding box center [43, 42] width 87 height 15
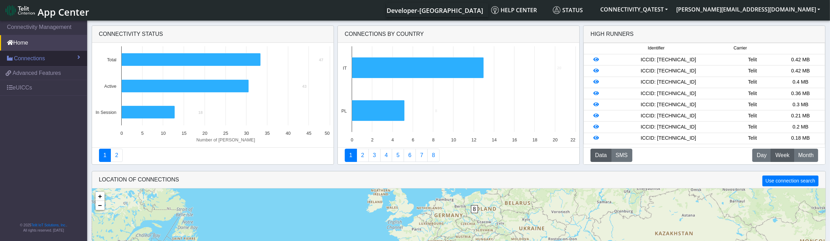
click at [23, 57] on span "Connections" at bounding box center [29, 58] width 31 height 8
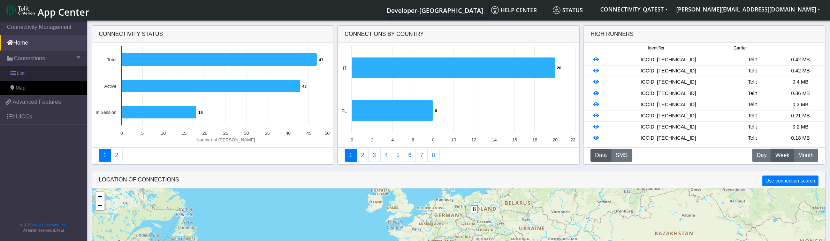
click at [21, 72] on span "List" at bounding box center [21, 74] width 8 height 8
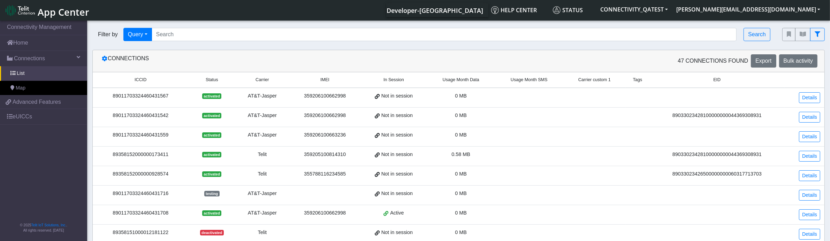
click at [596, 78] on span "Carrier custom 1" at bounding box center [594, 80] width 32 height 7
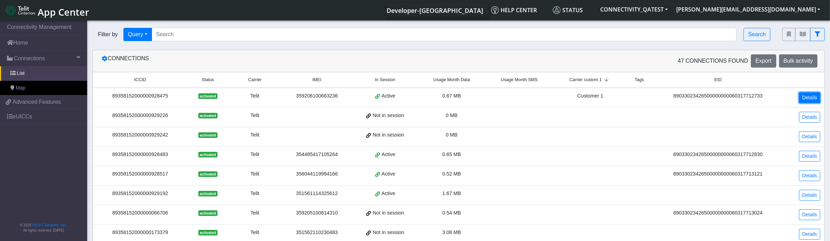
click at [805, 98] on link "Details" at bounding box center [809, 97] width 21 height 11
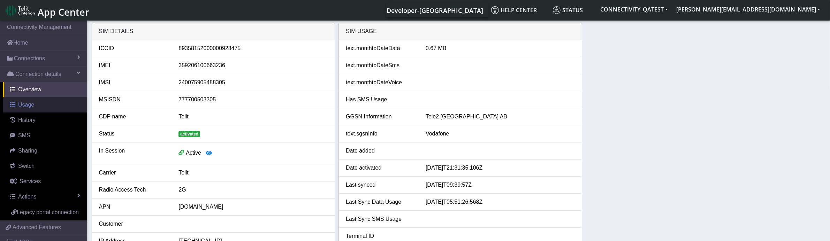
click at [29, 106] on span "Usage" at bounding box center [26, 105] width 16 height 6
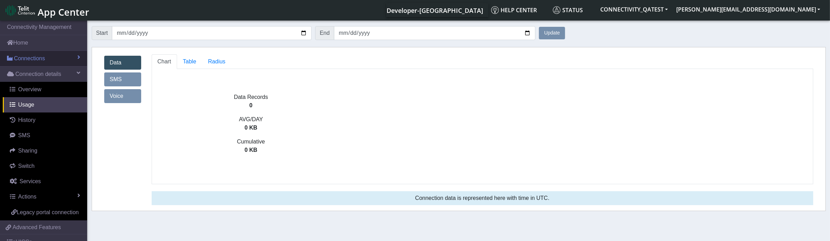
click at [30, 60] on span "Connections" at bounding box center [29, 58] width 31 height 8
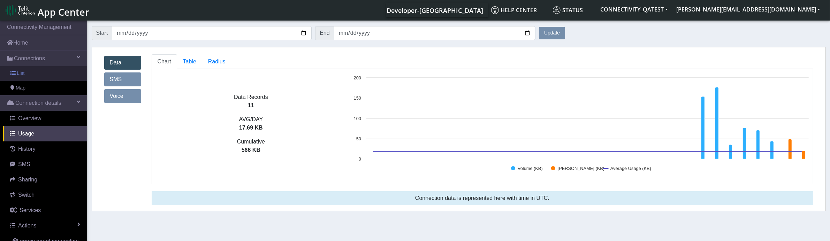
click at [20, 70] on span "List" at bounding box center [21, 74] width 8 height 8
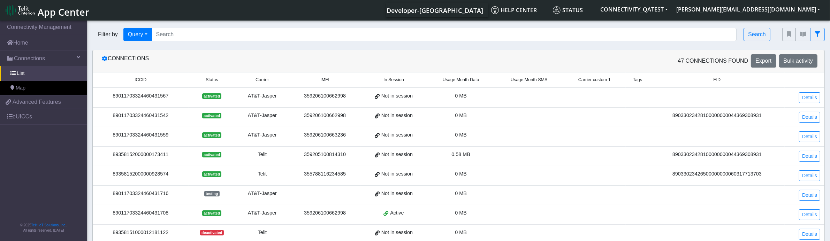
click at [602, 83] on span "Carrier custom 1" at bounding box center [594, 80] width 32 height 7
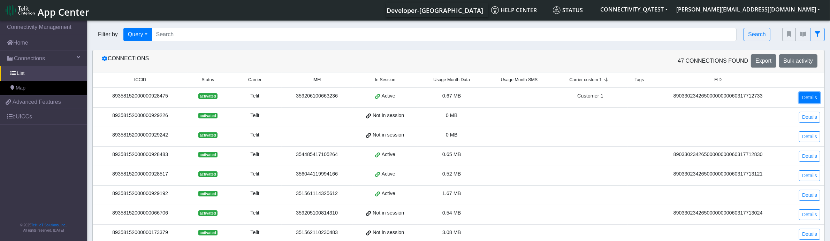
click at [815, 99] on link "Details" at bounding box center [809, 97] width 21 height 11
